Goal: Check status: Check status

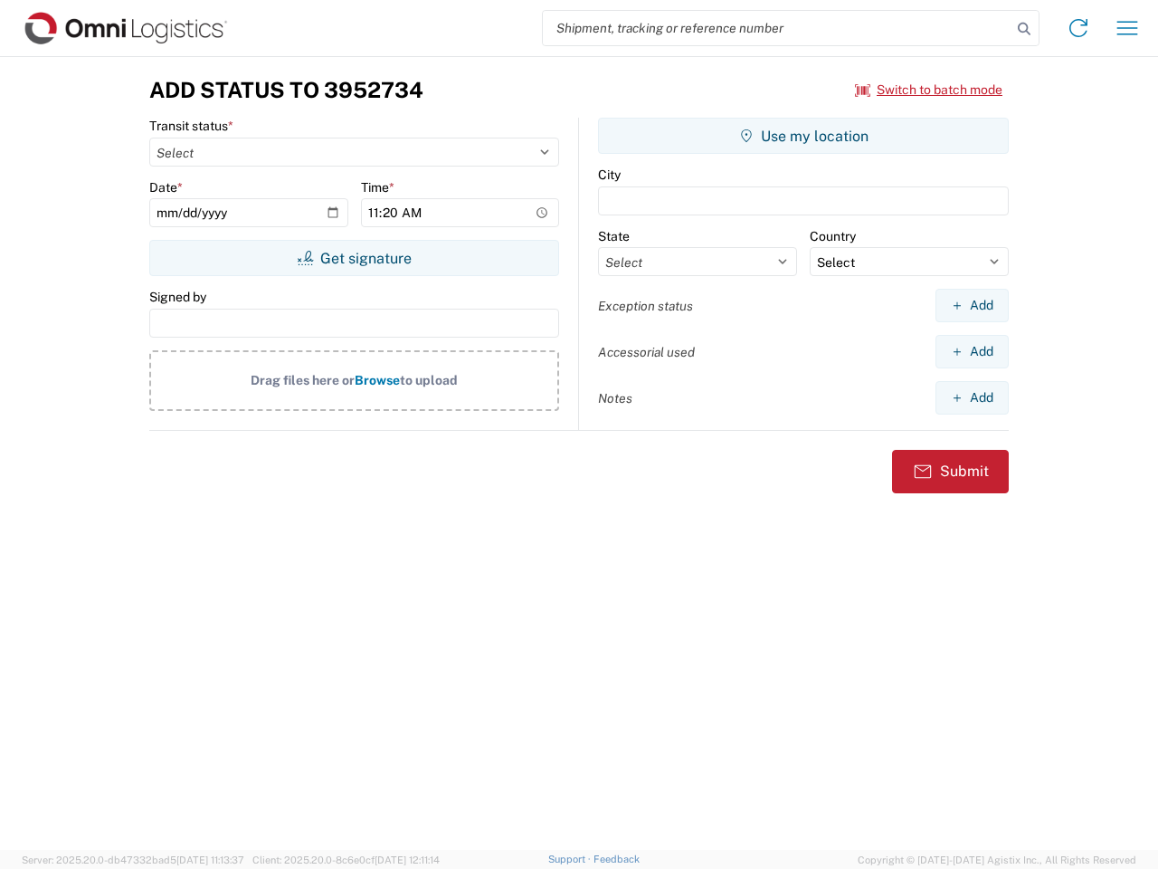
click at [777, 28] on input "search" at bounding box center [777, 28] width 469 height 34
click at [1024, 29] on icon at bounding box center [1023, 28] width 25 height 25
click at [1078, 28] on icon at bounding box center [1078, 28] width 29 height 29
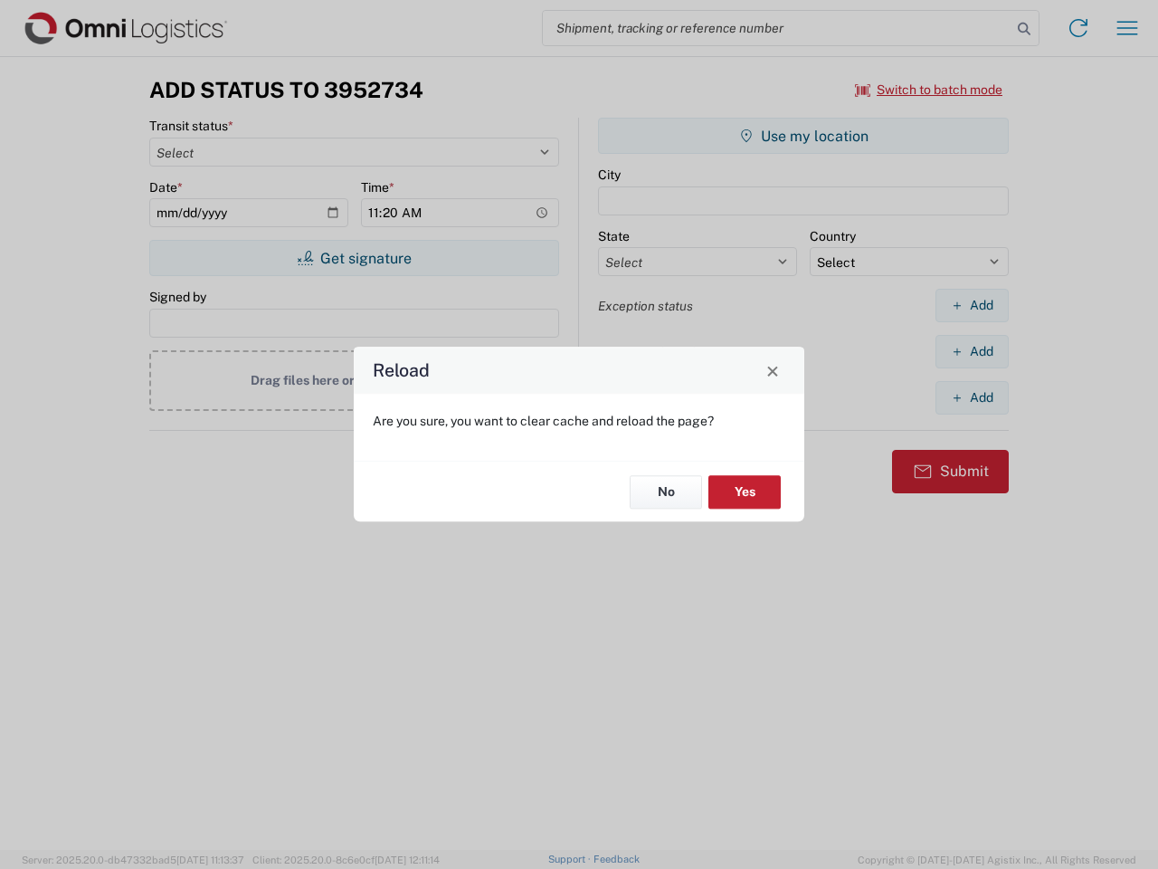
click at [1127, 28] on div "Reload Are you sure, you want to clear cache and reload the page? No Yes" at bounding box center [579, 434] width 1158 height 869
click at [929, 90] on div "Reload Are you sure, you want to clear cache and reload the page? No Yes" at bounding box center [579, 434] width 1158 height 869
click at [354, 258] on div "Reload Are you sure, you want to clear cache and reload the page? No Yes" at bounding box center [579, 434] width 1158 height 869
click at [803, 136] on div "Reload Are you sure, you want to clear cache and reload the page? No Yes" at bounding box center [579, 434] width 1158 height 869
click at [972, 305] on div "Reload Are you sure, you want to clear cache and reload the page? No Yes" at bounding box center [579, 434] width 1158 height 869
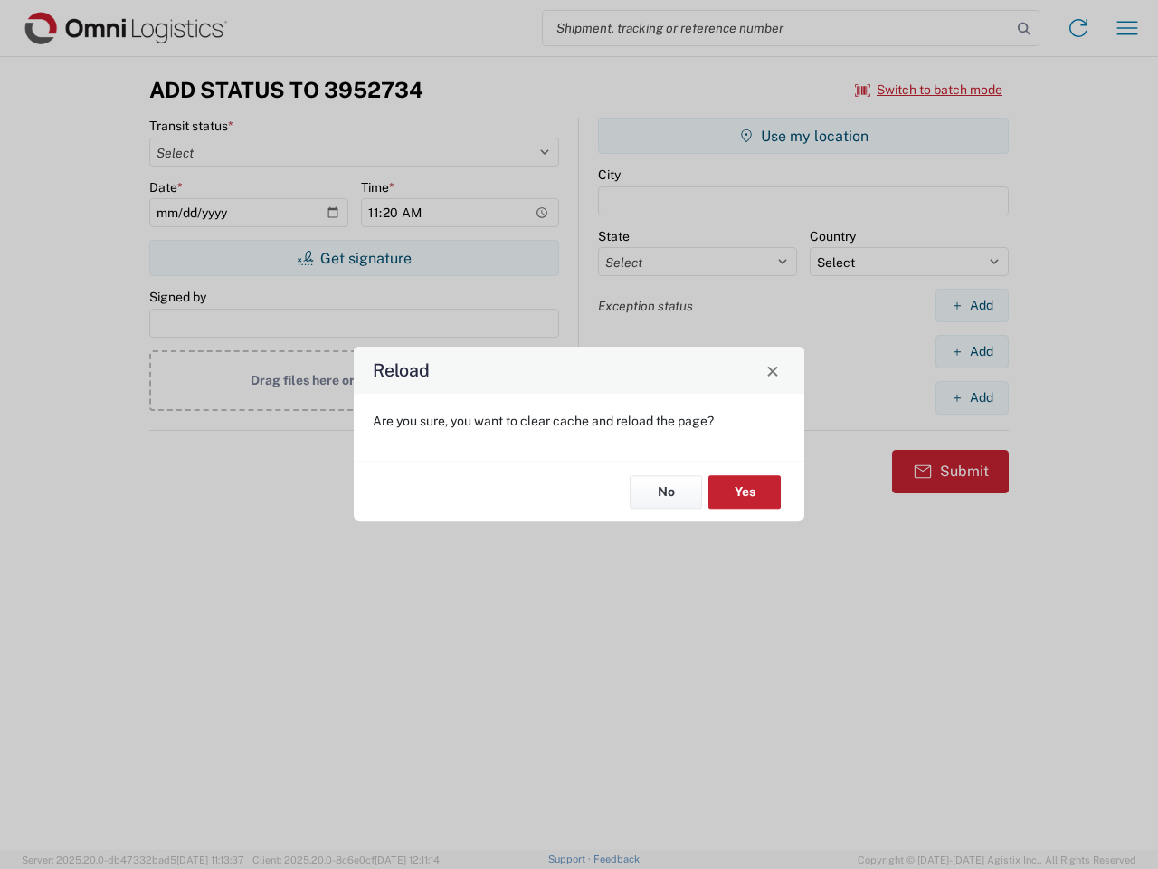
click at [972, 351] on div "Reload Are you sure, you want to clear cache and reload the page? No Yes" at bounding box center [579, 434] width 1158 height 869
click at [972, 397] on div "Reload Are you sure, you want to clear cache and reload the page? No Yes" at bounding box center [579, 434] width 1158 height 869
